Goal: Find contact information: Find contact information

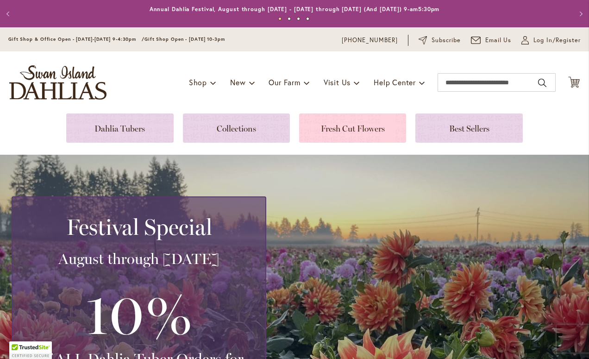
click at [320, 129] on link at bounding box center [352, 127] width 107 height 29
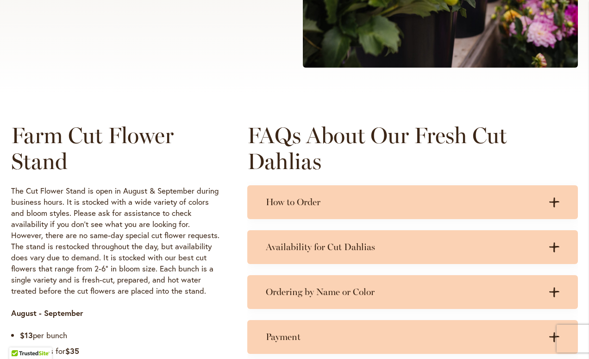
scroll to position [349, 0]
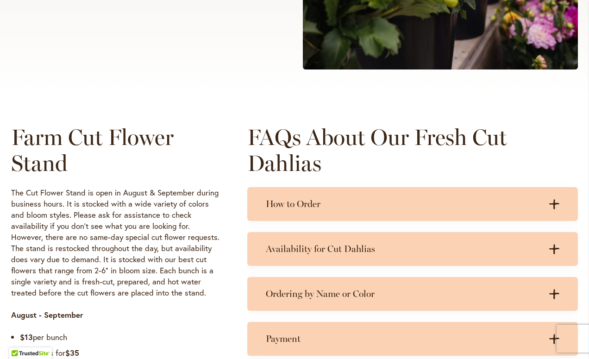
click at [380, 203] on h3 "How to Order" at bounding box center [403, 204] width 275 height 12
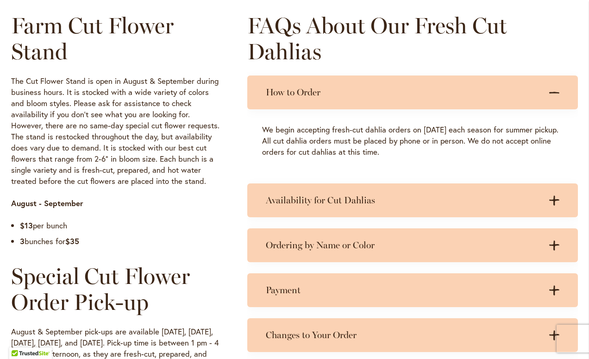
scroll to position [480, 0]
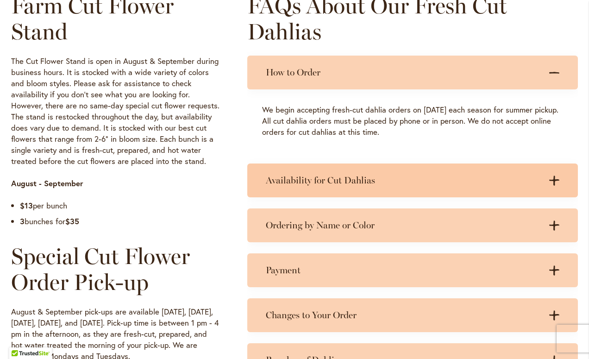
click at [398, 188] on div "Availability for Cut Dahlias .cls-1 { fill: #3c2616; stroke-width: 0px; } .cls-…" at bounding box center [412, 180] width 331 height 34
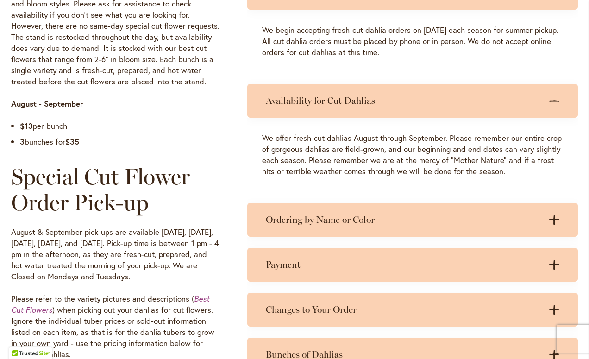
scroll to position [576, 0]
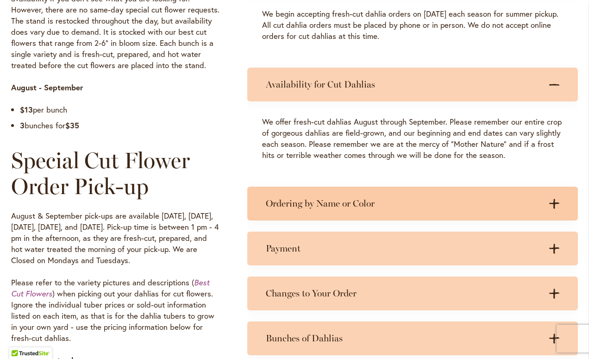
click at [459, 211] on div "Ordering by Name or Color .cls-1 { fill: #3c2616; stroke-width: 0px; } .cls-1 {…" at bounding box center [412, 204] width 331 height 34
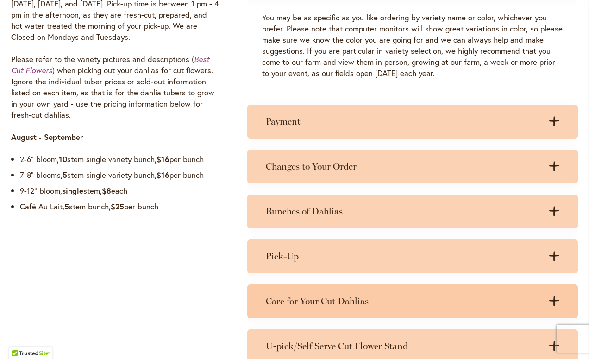
scroll to position [800, 0]
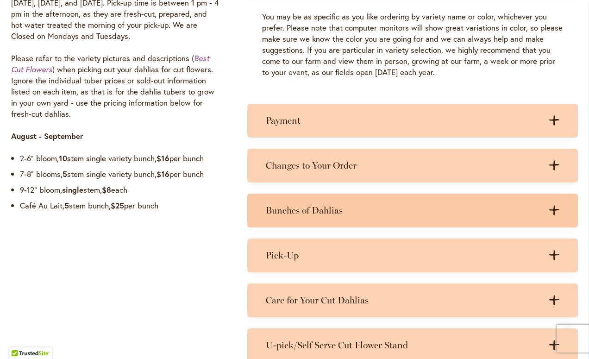
click at [427, 220] on div "Bunches of Dahlias .cls-1 { fill: #3c2616; stroke-width: 0px; } .cls-1 { fill: …" at bounding box center [412, 211] width 331 height 34
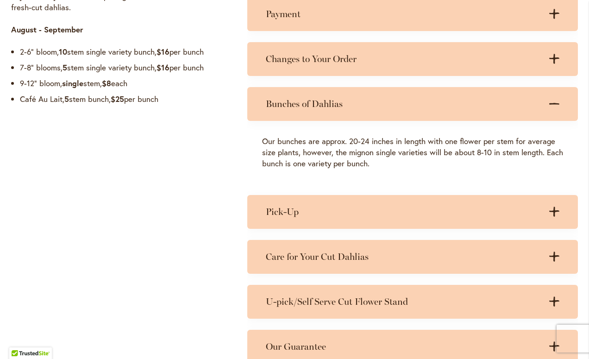
scroll to position [947, 0]
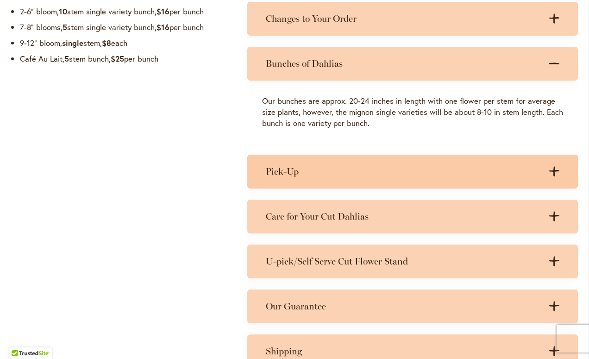
click at [398, 181] on div "Pick-Up .cls-1 { fill: #3c2616; stroke-width: 0px; } .cls-1 { fill: #3c2616; st…" at bounding box center [412, 172] width 331 height 34
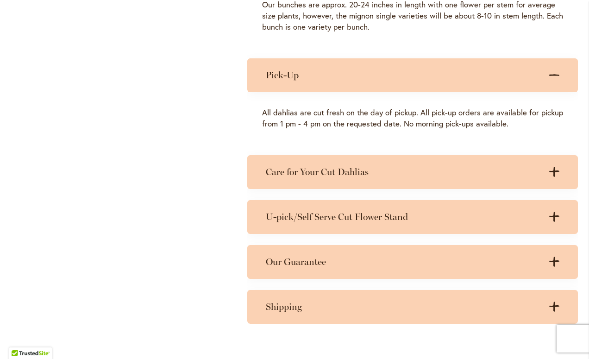
scroll to position [1046, 0]
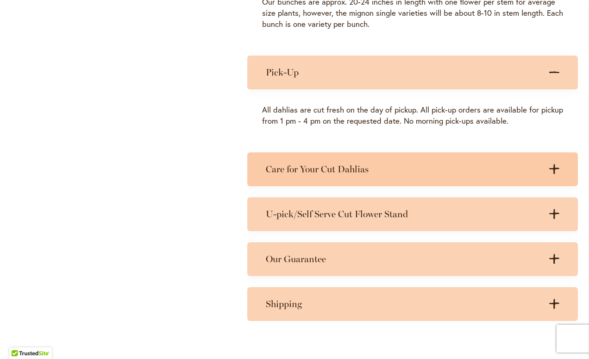
click at [374, 169] on h3 "Care for Your Cut Dahlias" at bounding box center [403, 169] width 275 height 12
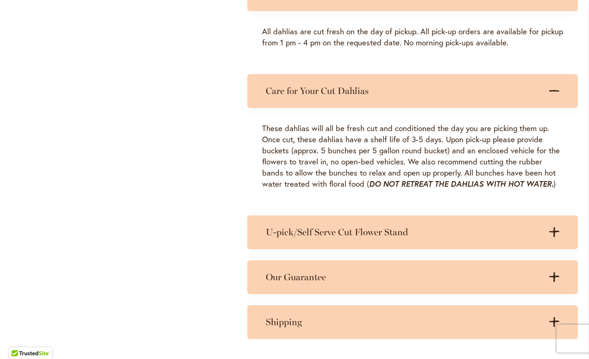
scroll to position [1124, 0]
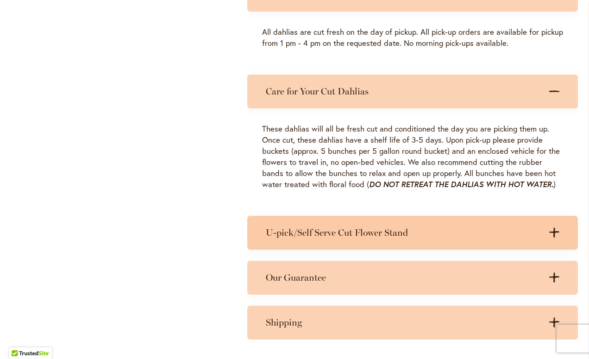
click at [373, 230] on h3 "U-pick/Self Serve Cut Flower Stand" at bounding box center [403, 233] width 275 height 12
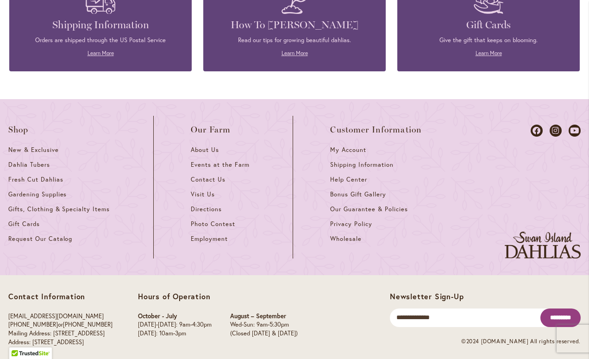
scroll to position [1681, 0]
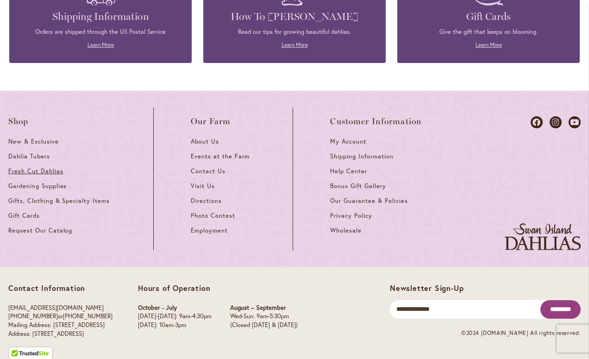
click at [31, 169] on span "Fresh Cut Dahlias" at bounding box center [35, 171] width 55 height 8
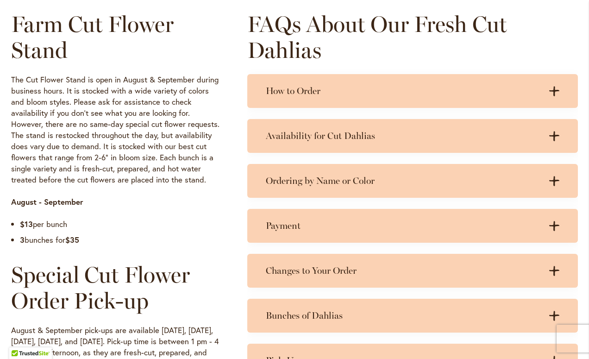
scroll to position [459, 0]
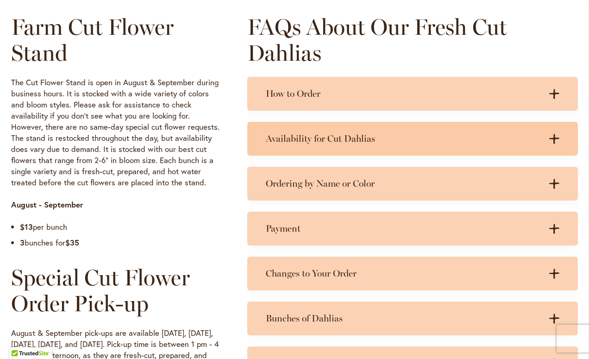
click at [320, 144] on h3 "Availability for Cut Dahlias" at bounding box center [403, 139] width 275 height 12
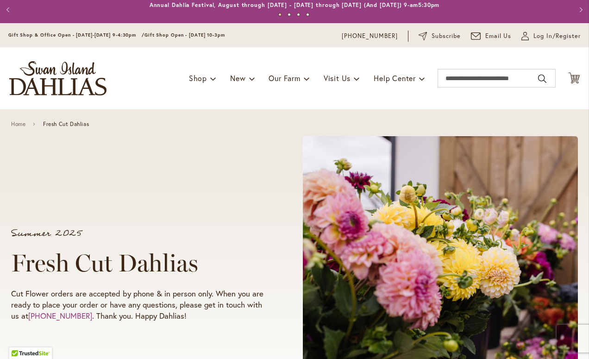
scroll to position [0, 0]
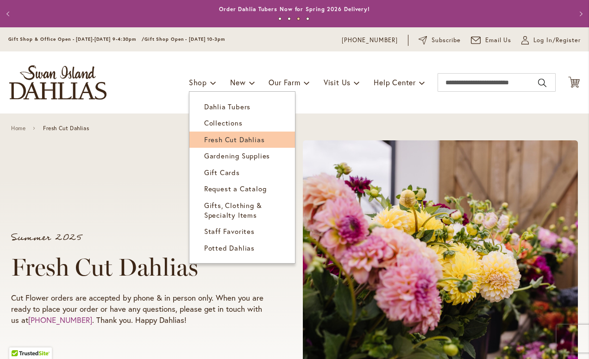
click at [217, 132] on link "Fresh Cut Dahlias" at bounding box center [242, 139] width 106 height 16
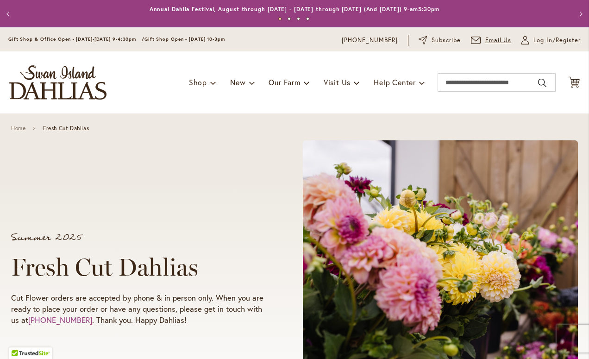
click at [473, 42] on icon at bounding box center [476, 40] width 10 height 7
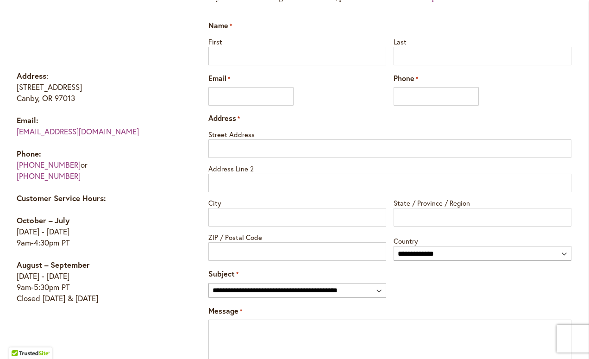
scroll to position [524, 0]
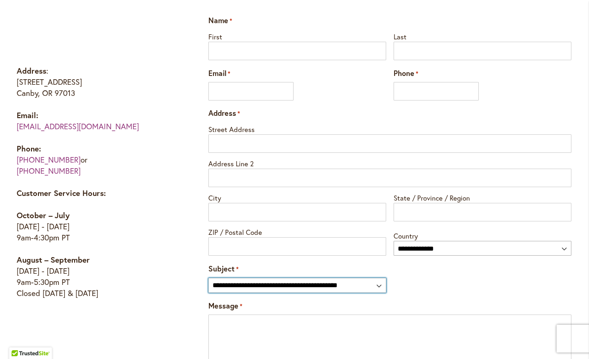
click at [377, 288] on select "**********" at bounding box center [297, 285] width 178 height 15
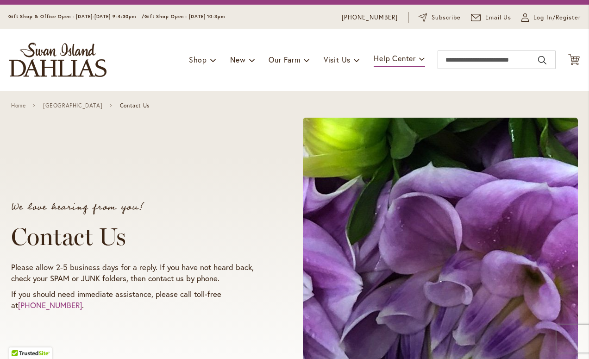
scroll to position [0, 0]
